Goal: Information Seeking & Learning: Learn about a topic

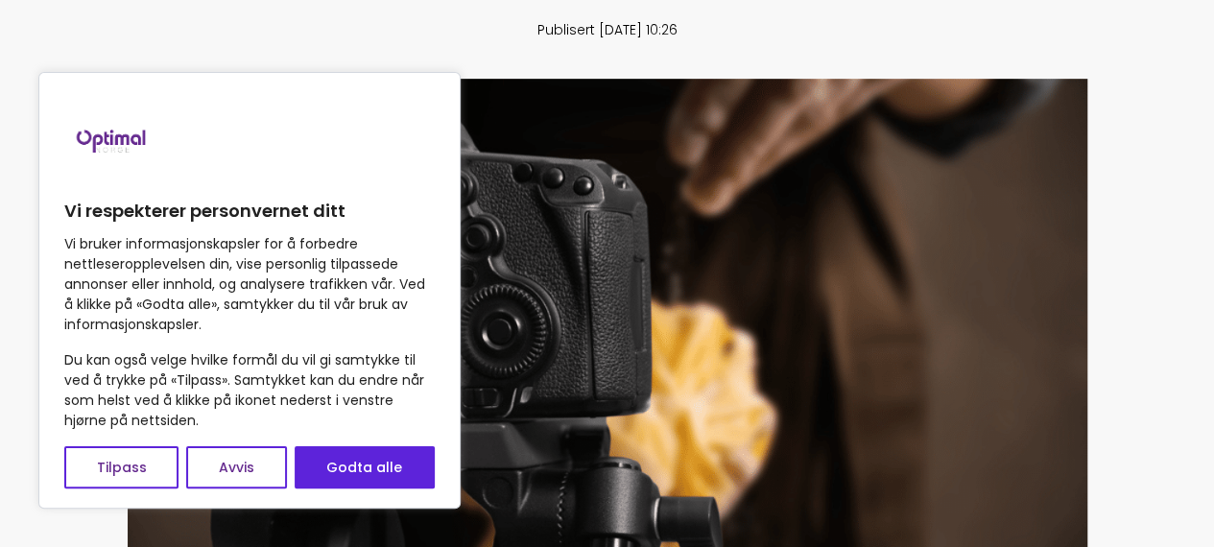
scroll to position [451, 0]
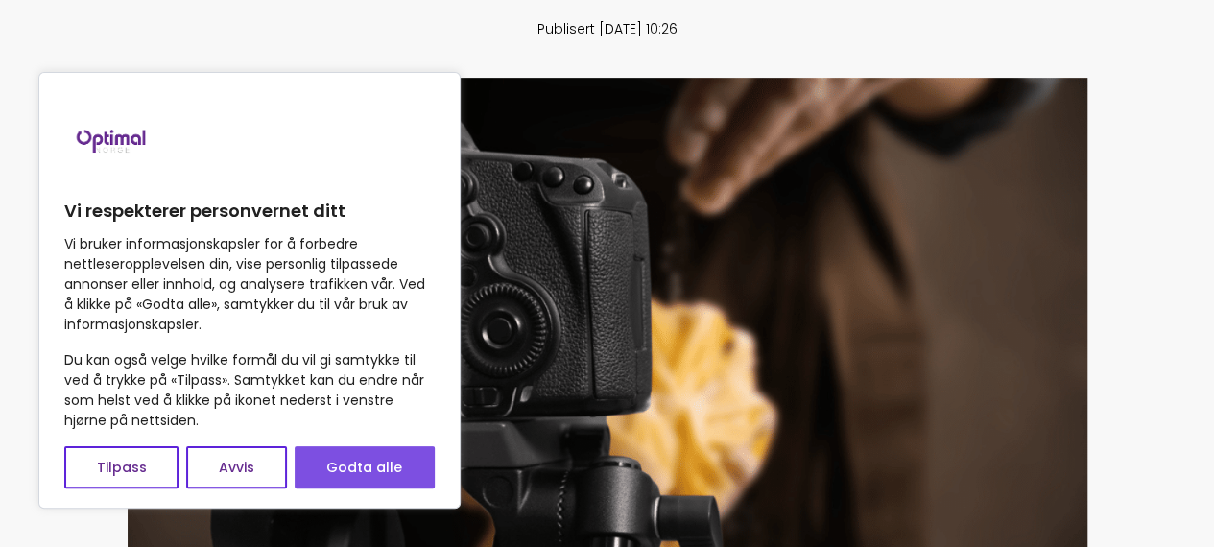
click at [377, 475] on button "Godta alle" at bounding box center [365, 467] width 140 height 42
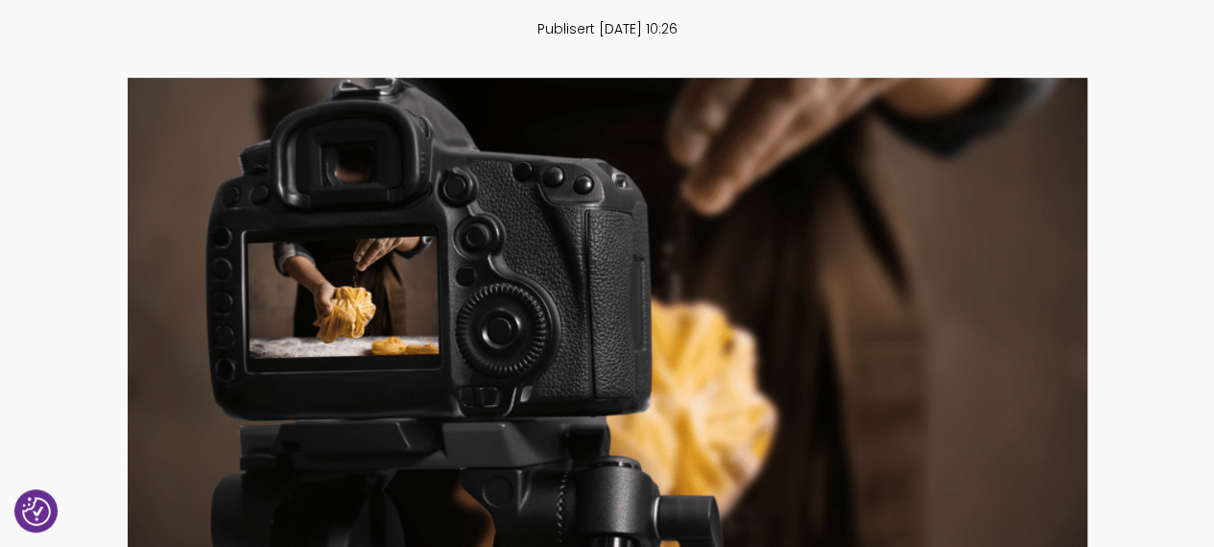
checkbox input "true"
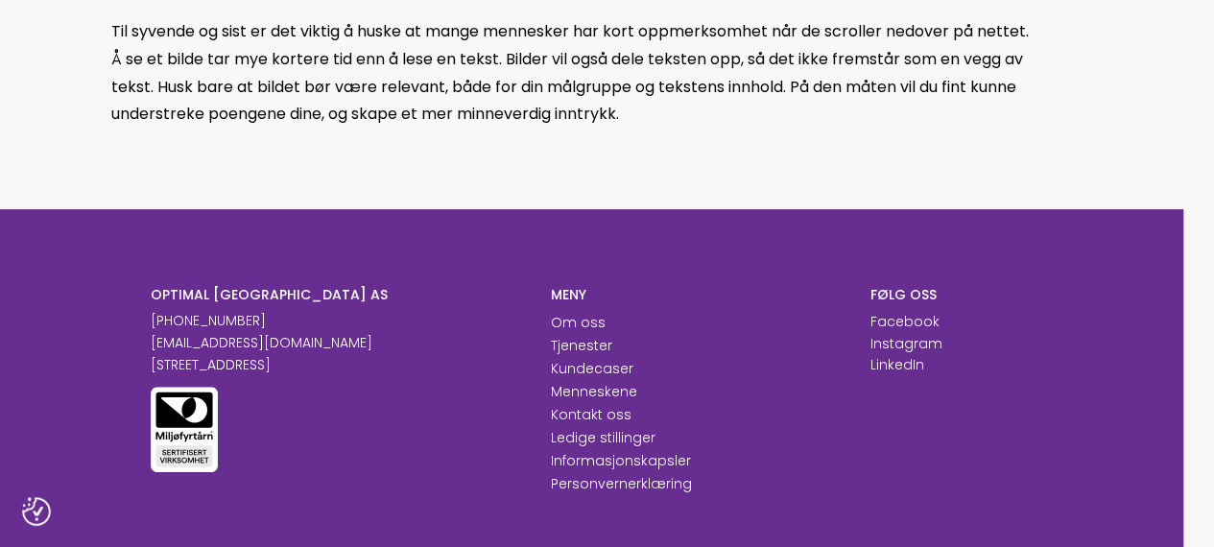
scroll to position [4096, 31]
